Goal: Task Accomplishment & Management: Use online tool/utility

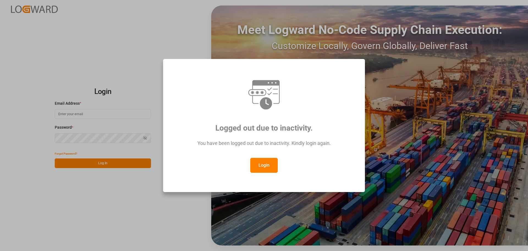
click at [263, 163] on button "Login" at bounding box center [264, 165] width 28 height 15
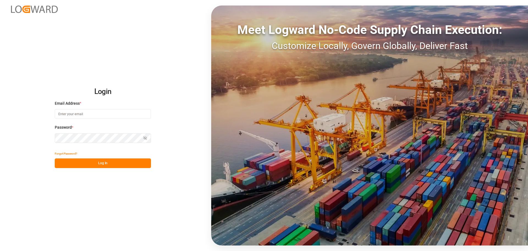
click at [86, 113] on input at bounding box center [103, 114] width 96 height 10
click at [95, 114] on input "[PERSON_NAME][EMAIL_ADDRESS][PERSON_NAME]" at bounding box center [103, 114] width 96 height 10
type input "[PERSON_NAME][EMAIL_ADDRESS][PERSON_NAME][DOMAIN_NAME]"
click at [121, 155] on div "Forgot Password?" at bounding box center [103, 154] width 96 height 10
click at [116, 162] on button "Log In" at bounding box center [103, 163] width 96 height 10
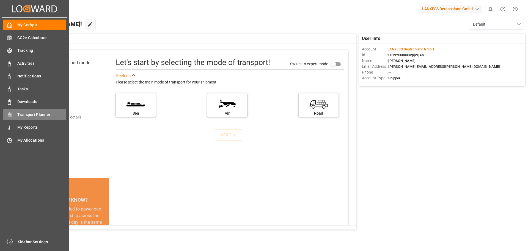
click at [30, 116] on span "Transport Planner" at bounding box center [41, 115] width 49 height 6
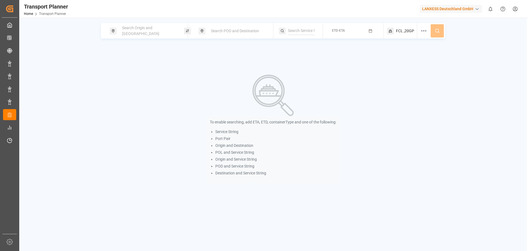
click at [154, 28] on span "Search Origin and [GEOGRAPHIC_DATA]" at bounding box center [140, 31] width 37 height 10
click at [136, 71] on input at bounding box center [143, 75] width 55 height 8
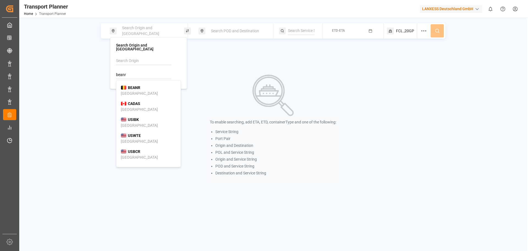
click at [143, 86] on div "BEANR [GEOGRAPHIC_DATA]" at bounding box center [149, 91] width 56 height 12
type input "BEANR"
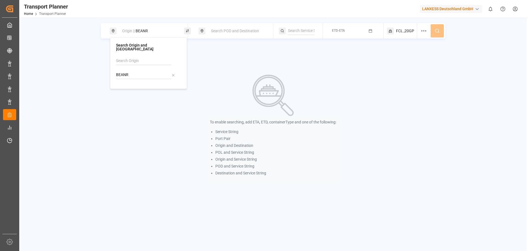
click at [221, 32] on span "Search POD and Destination" at bounding box center [235, 31] width 48 height 4
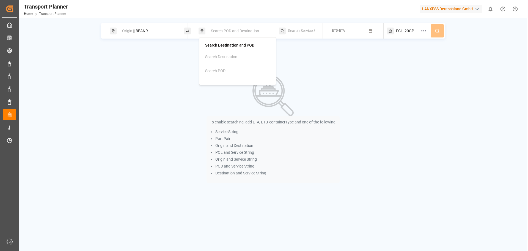
click at [217, 68] on input at bounding box center [232, 71] width 55 height 8
click at [225, 86] on b "VNHPH" at bounding box center [223, 83] width 13 height 4
type input "VNHPH"
click at [370, 33] on button "ETD-ETA" at bounding box center [353, 31] width 54 height 11
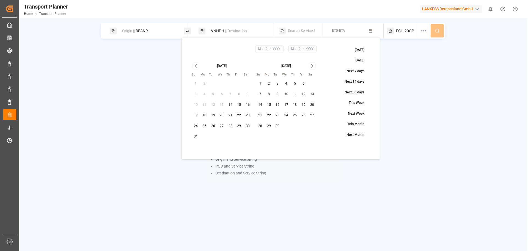
click at [302, 94] on button "12" at bounding box center [303, 94] width 9 height 9
type input "9"
type input "12"
type input "2025"
click at [314, 65] on icon "Go to next month" at bounding box center [312, 65] width 6 height 7
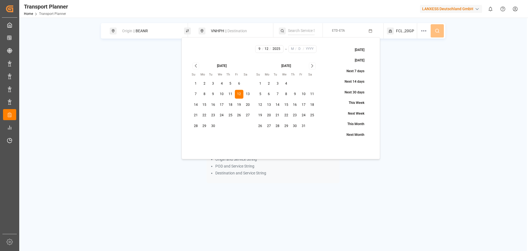
click at [314, 65] on icon "Go to next month" at bounding box center [312, 65] width 6 height 7
click at [262, 134] on button "30" at bounding box center [260, 136] width 9 height 9
type input "11"
type input "30"
type input "2025"
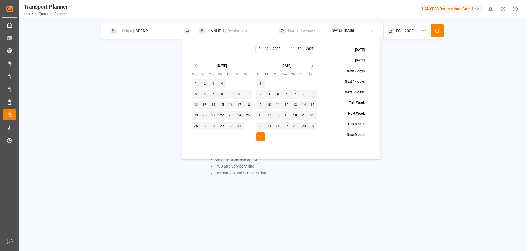
click at [440, 30] on icon at bounding box center [437, 30] width 5 height 5
